Goal: Use online tool/utility

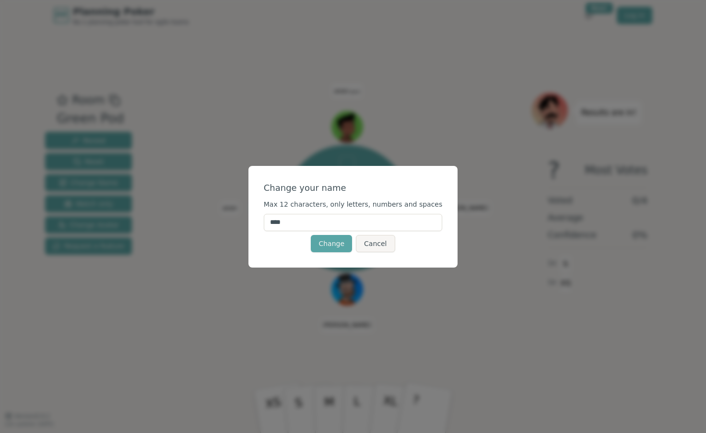
click at [299, 223] on input "****" at bounding box center [353, 222] width 179 height 17
type input "********"
click at [323, 242] on button "Change" at bounding box center [331, 243] width 41 height 17
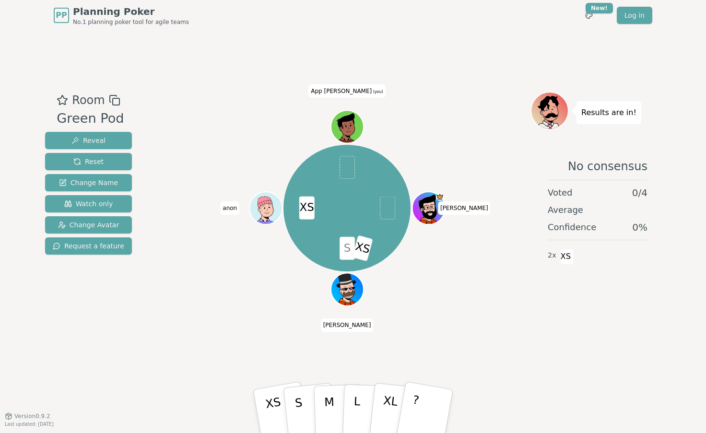
click at [352, 132] on icon at bounding box center [349, 131] width 16 height 5
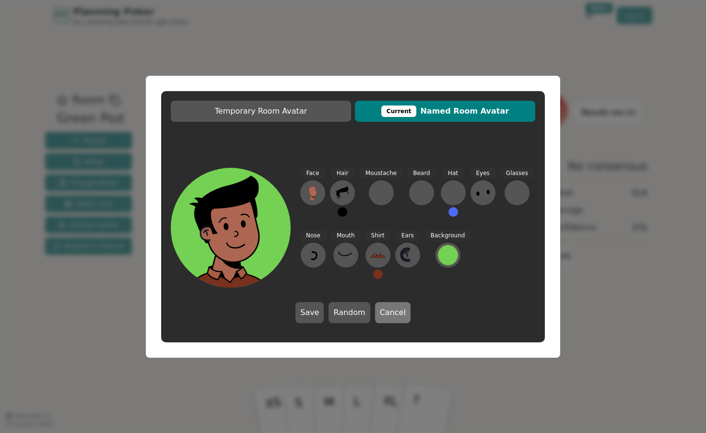
click at [389, 314] on button "Cancel" at bounding box center [393, 312] width 36 height 21
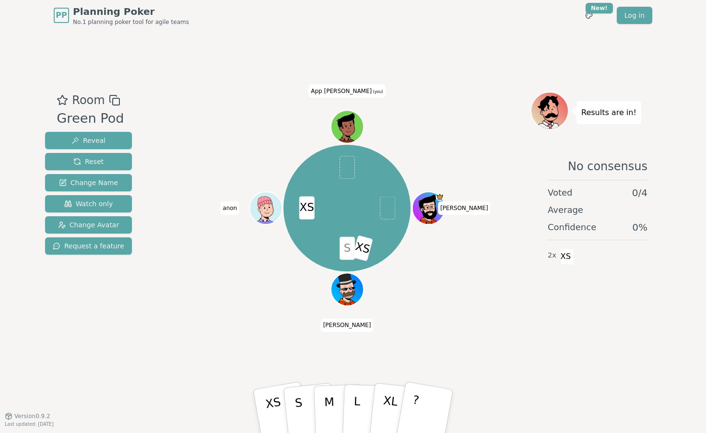
click at [351, 125] on icon at bounding box center [348, 125] width 32 height 3
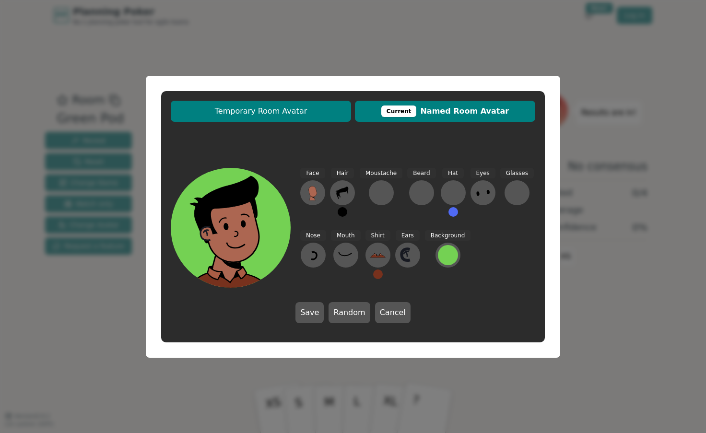
click at [322, 113] on span "Temporary Room Avatar" at bounding box center [261, 112] width 171 height 12
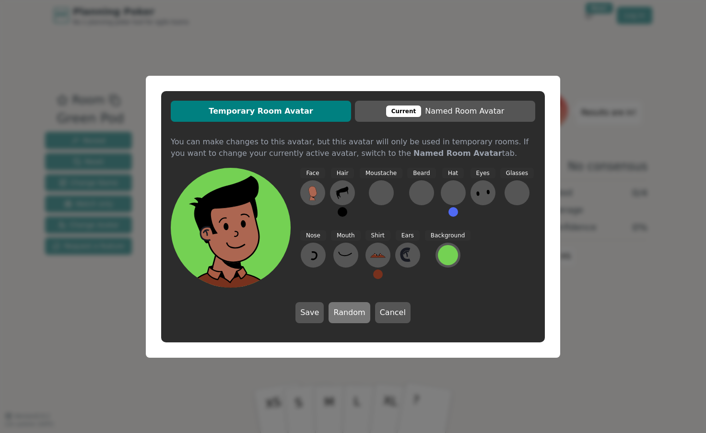
click at [350, 311] on button "Random" at bounding box center [349, 312] width 41 height 21
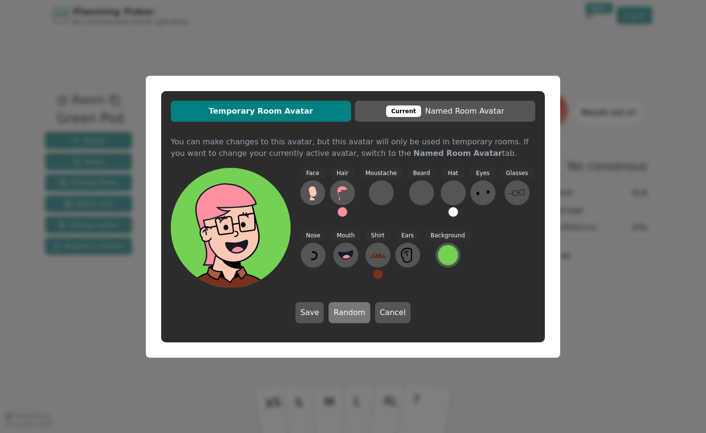
click at [350, 311] on button "Random" at bounding box center [349, 312] width 41 height 21
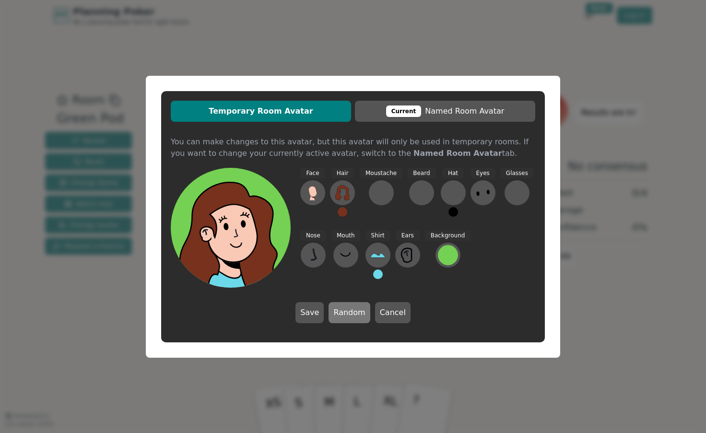
click at [350, 311] on button "Random" at bounding box center [349, 312] width 41 height 21
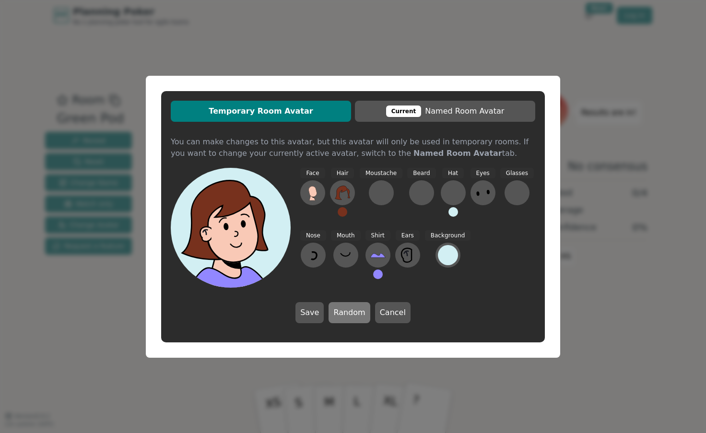
click at [350, 311] on button "Random" at bounding box center [349, 312] width 41 height 21
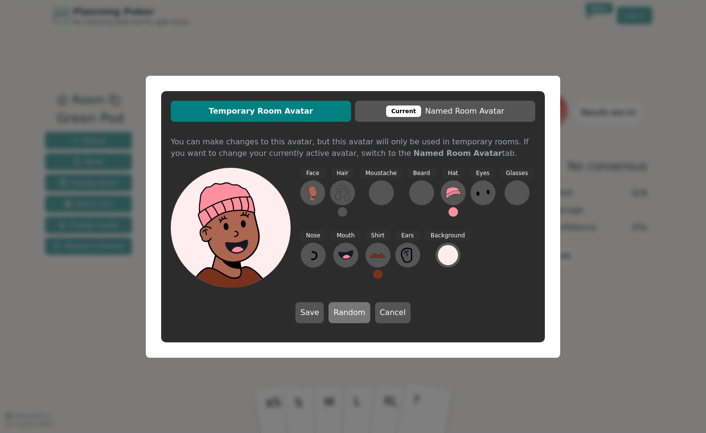
click at [350, 311] on button "Random" at bounding box center [349, 312] width 41 height 21
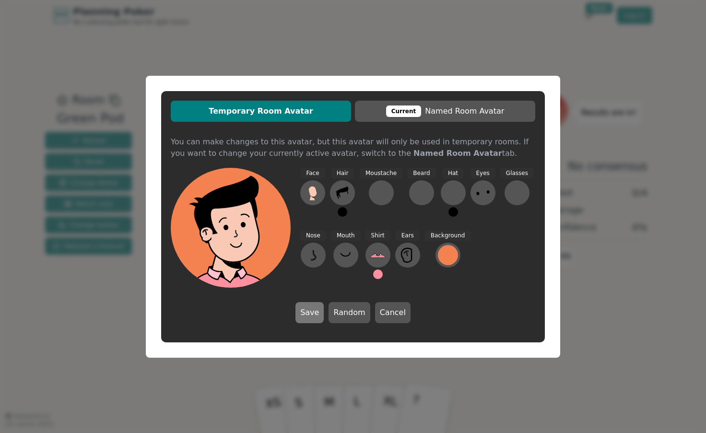
click at [314, 310] on button "Save" at bounding box center [310, 312] width 28 height 21
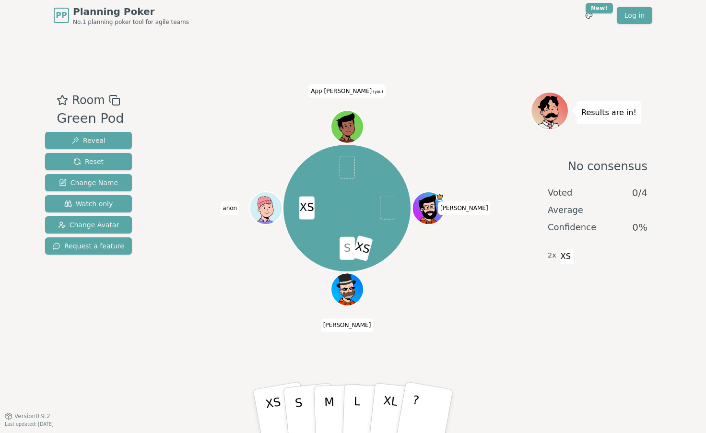
click at [348, 123] on icon at bounding box center [347, 125] width 25 height 4
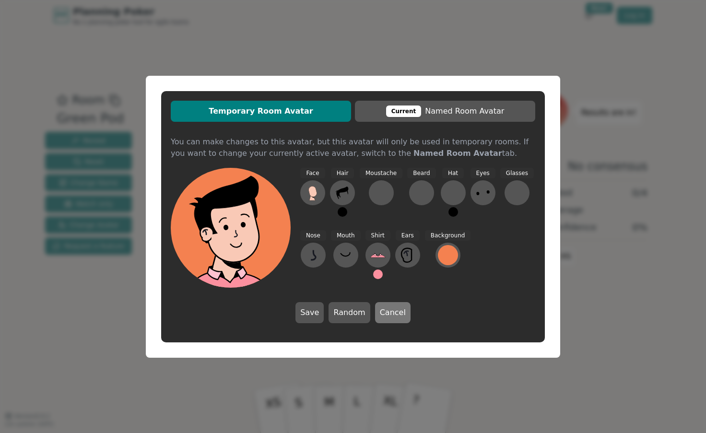
click at [385, 320] on button "Cancel" at bounding box center [393, 312] width 36 height 21
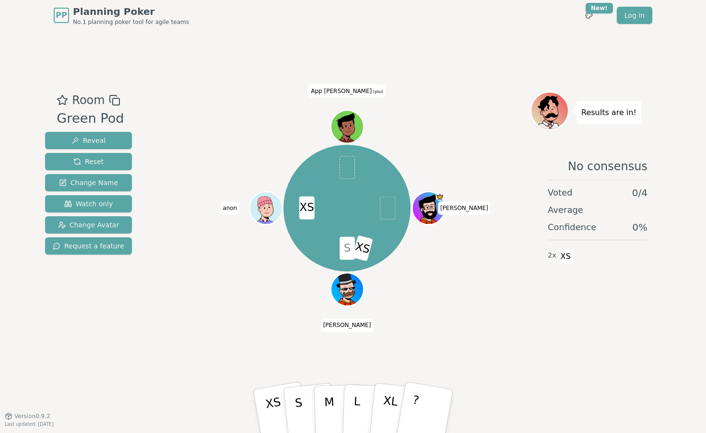
click at [355, 124] on icon at bounding box center [348, 125] width 32 height 3
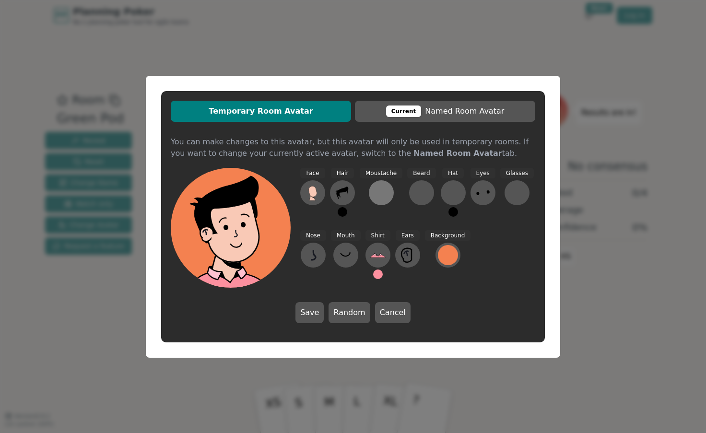
click at [382, 195] on div at bounding box center [381, 192] width 15 height 15
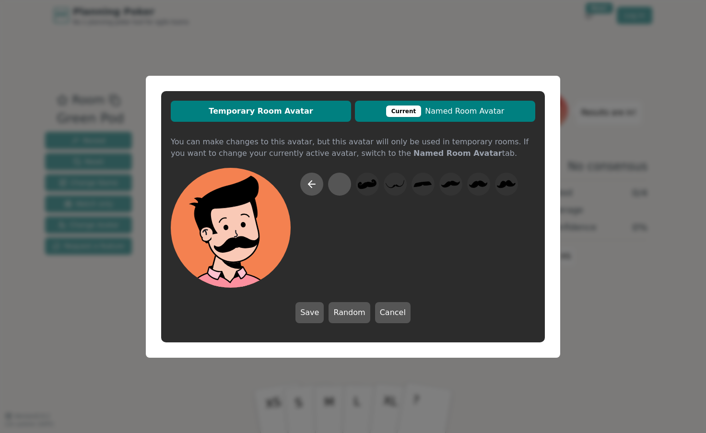
click at [454, 108] on span "Current Named Room Avatar" at bounding box center [445, 112] width 171 height 12
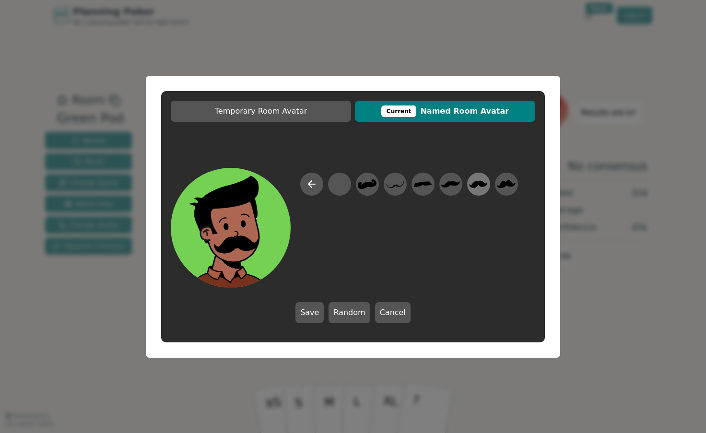
click at [476, 184] on icon at bounding box center [479, 183] width 18 height 7
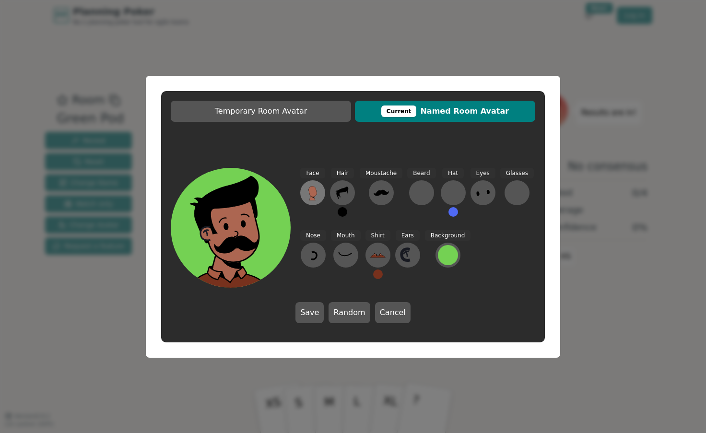
click at [312, 198] on icon at bounding box center [313, 197] width 6 height 5
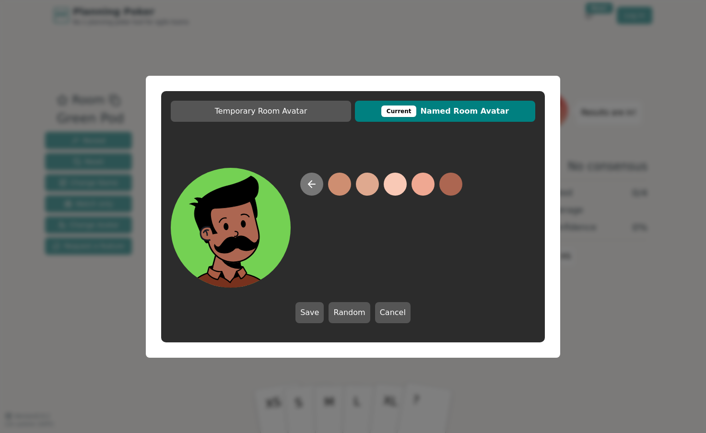
click at [314, 188] on icon at bounding box center [312, 185] width 12 height 12
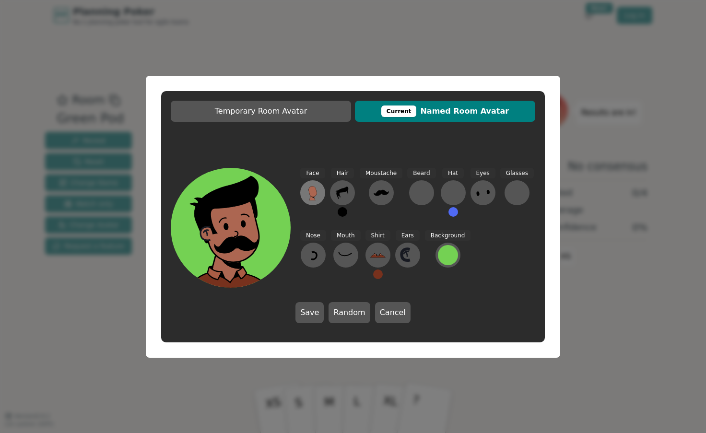
click at [314, 194] on icon at bounding box center [313, 191] width 8 height 11
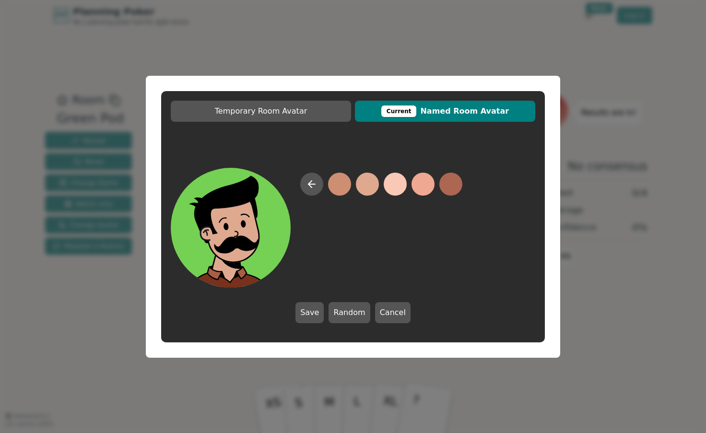
click at [370, 187] on button at bounding box center [367, 184] width 23 height 23
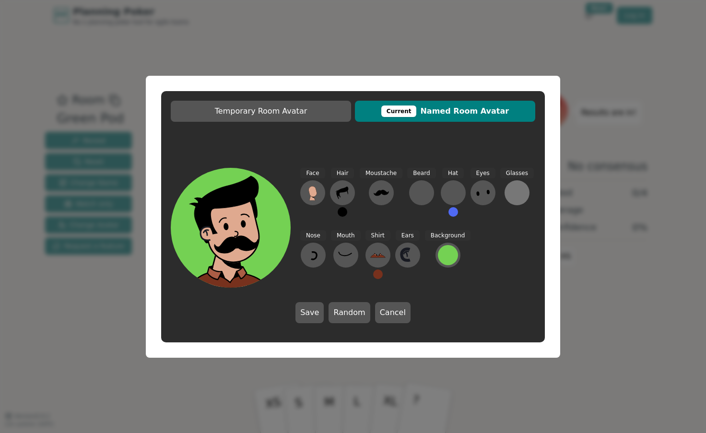
click at [511, 194] on div at bounding box center [517, 192] width 15 height 15
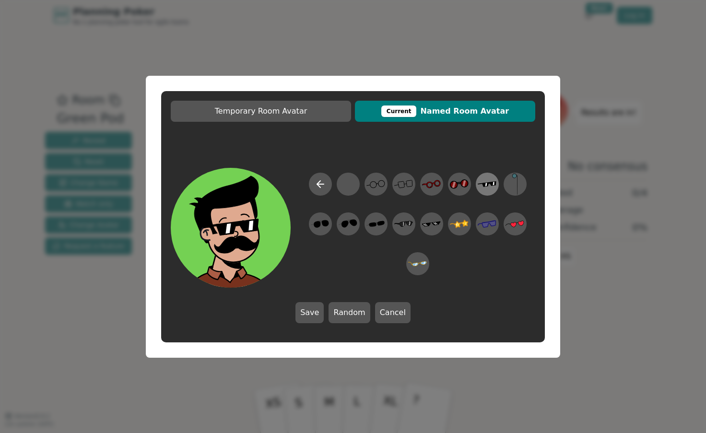
click at [484, 185] on icon at bounding box center [487, 184] width 19 height 6
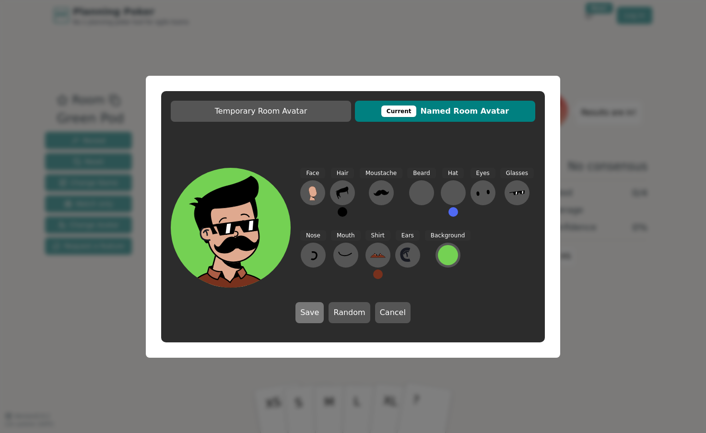
click at [310, 306] on button "Save" at bounding box center [310, 312] width 28 height 21
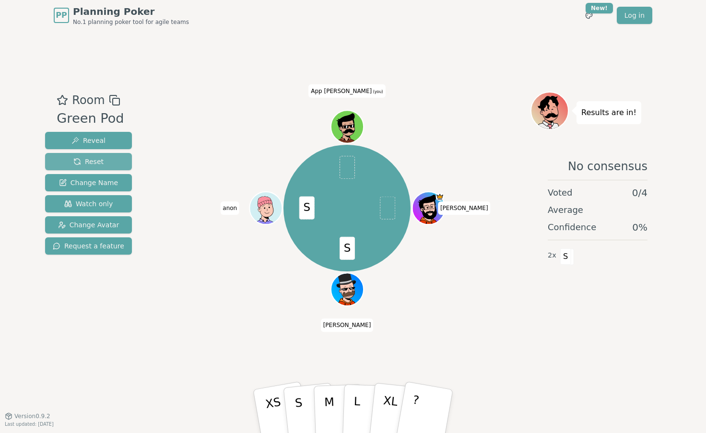
click at [95, 165] on span "Reset" at bounding box center [88, 162] width 30 height 10
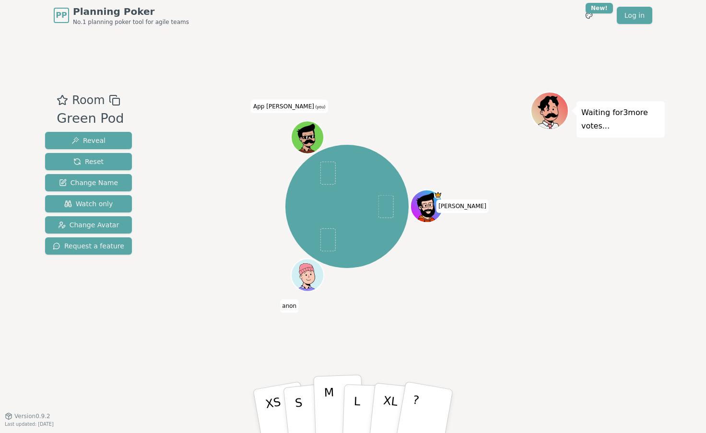
click at [325, 411] on p "M" at bounding box center [330, 412] width 12 height 52
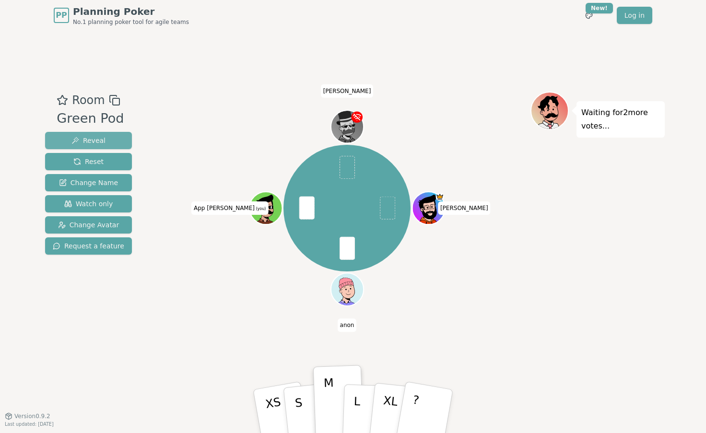
click at [104, 144] on button "Reveal" at bounding box center [88, 140] width 87 height 17
